Goal: Task Accomplishment & Management: Use online tool/utility

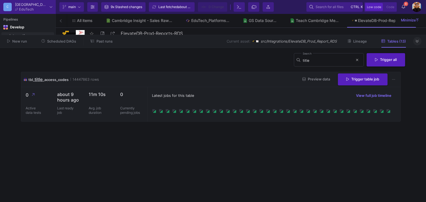
click at [418, 43] on icon at bounding box center [416, 42] width 3 height 4
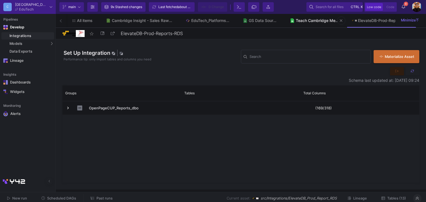
click at [317, 25] on link "Teach Cambridge Metrics" at bounding box center [314, 20] width 62 height 13
type input "Teach Cambridge Metrics"
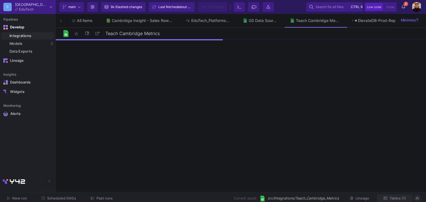
click at [397, 198] on span "Tables (1)" at bounding box center [397, 198] width 16 height 4
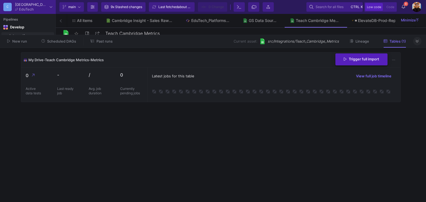
drag, startPoint x: 313, startPoint y: 69, endPoint x: 365, endPoint y: 64, distance: 53.2
click at [313, 69] on div "Latest jobs for this table View full job timeline" at bounding box center [273, 84] width 253 height 34
click at [370, 59] on span "Trigger full import" at bounding box center [360, 59] width 35 height 4
click at [419, 40] on button at bounding box center [417, 41] width 8 height 8
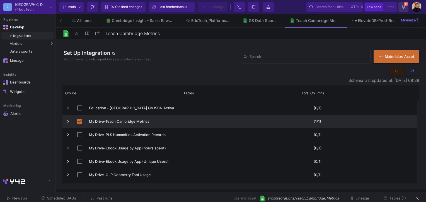
click at [402, 8] on icon at bounding box center [402, 7] width 3 height 4
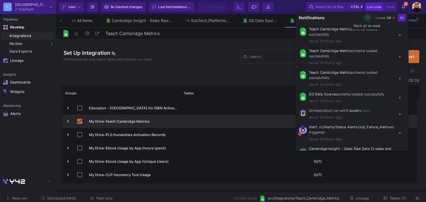
click at [365, 17] on icon "button" at bounding box center [367, 18] width 4 height 4
